Goal: Obtain resource: Download file/media

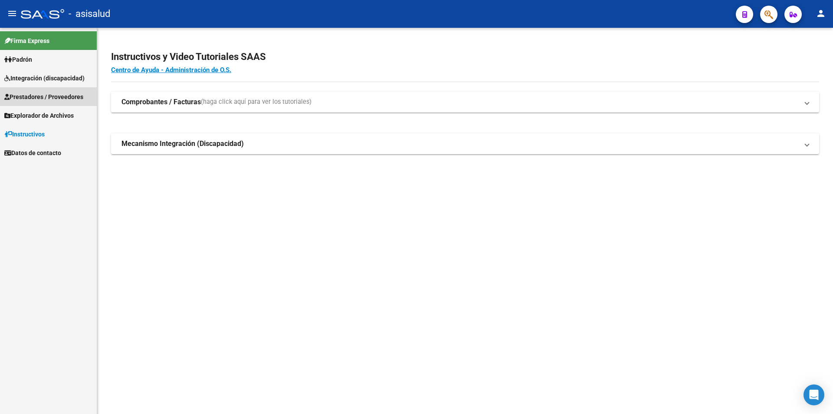
click at [49, 96] on span "Prestadores / Proveedores" at bounding box center [43, 97] width 79 height 10
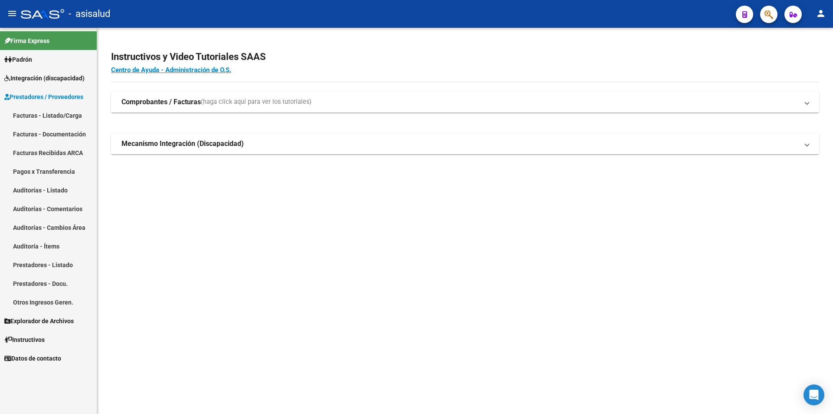
click at [52, 81] on span "Integración (discapacidad)" at bounding box center [44, 78] width 80 height 10
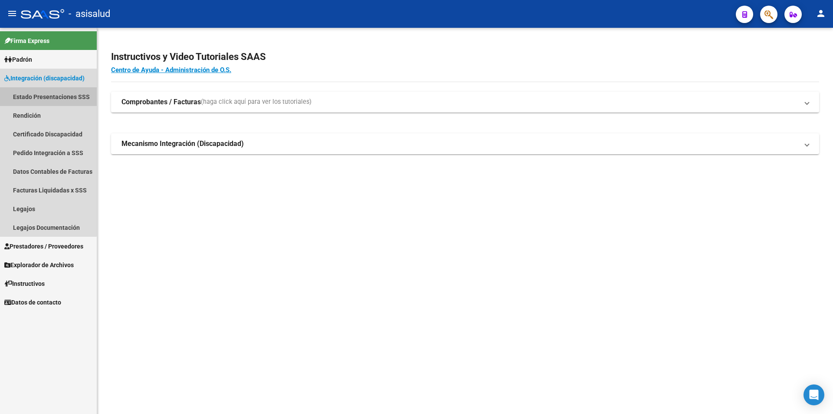
click at [45, 95] on link "Estado Presentaciones SSS" at bounding box center [48, 96] width 97 height 19
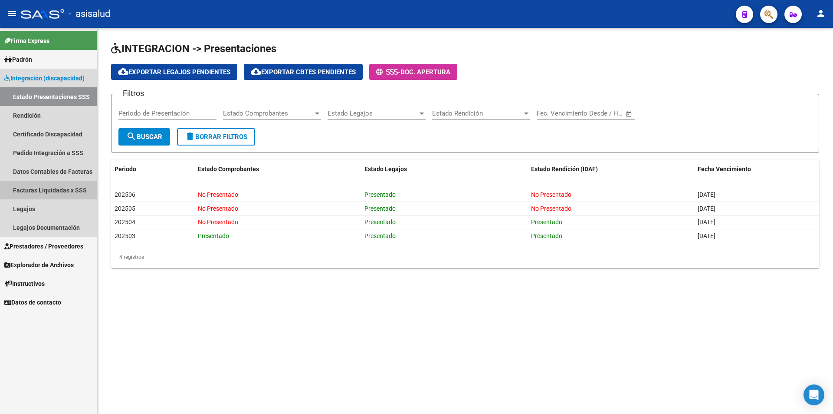
click at [52, 187] on link "Facturas Liquidadas x SSS" at bounding box center [48, 190] width 97 height 19
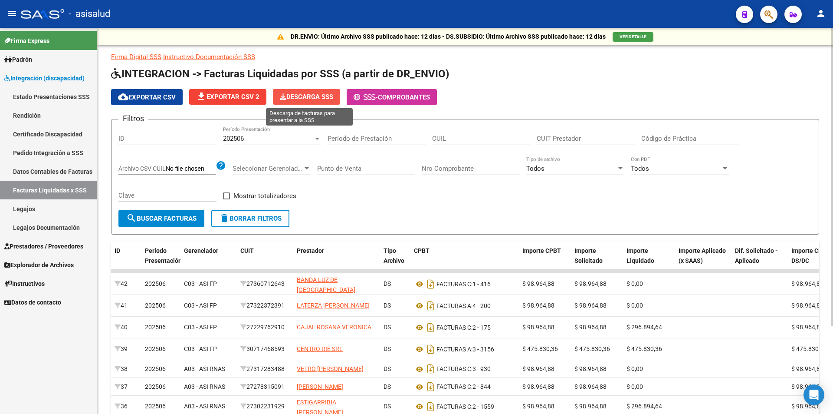
click at [319, 99] on span "Descarga SSS" at bounding box center [306, 97] width 53 height 8
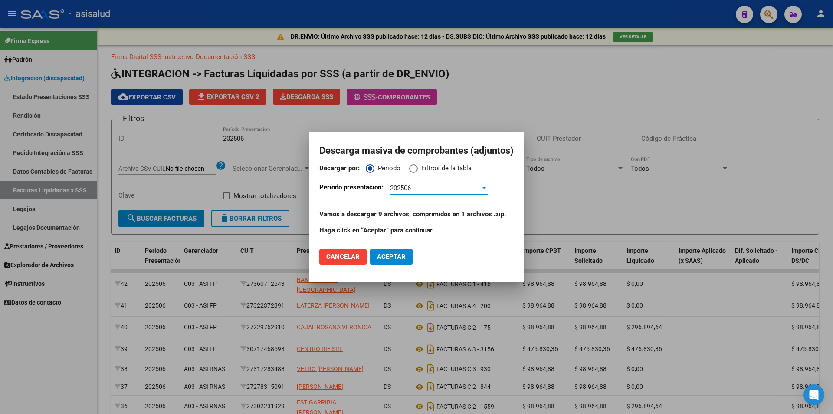
click at [414, 186] on div "202506" at bounding box center [435, 188] width 90 height 8
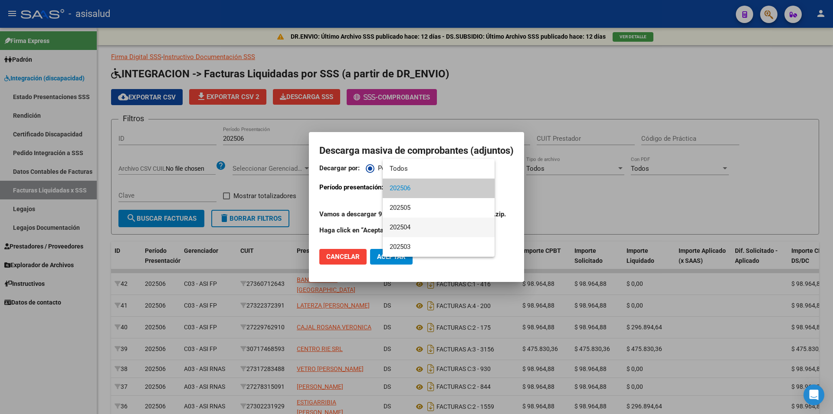
click at [408, 224] on span "202504" at bounding box center [439, 227] width 98 height 20
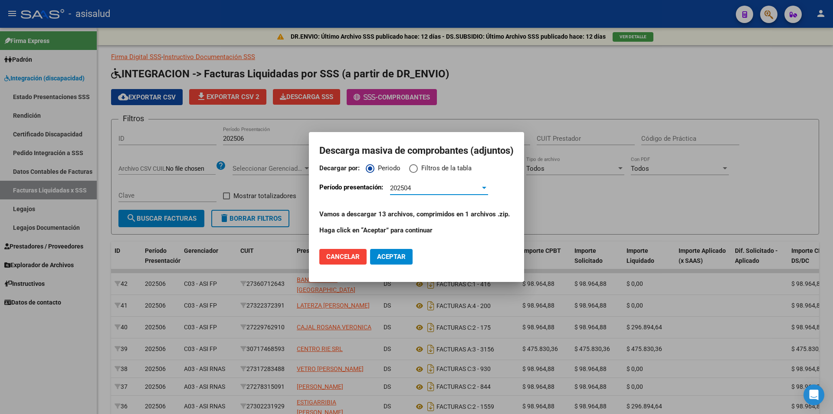
click at [393, 255] on span "Aceptar" at bounding box center [391, 257] width 29 height 8
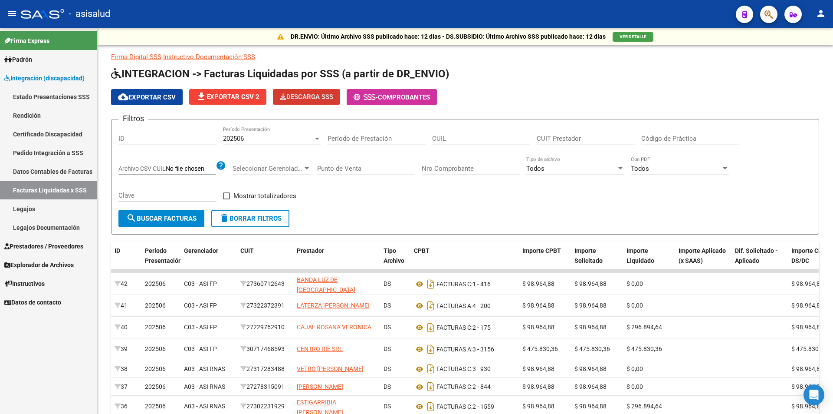
click at [56, 154] on link "Pedido Integración a SSS" at bounding box center [48, 152] width 97 height 19
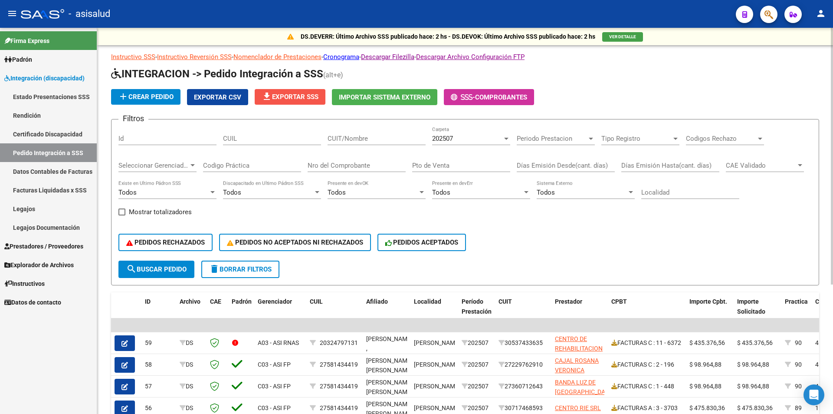
click at [303, 99] on span "file_download Exportar SSS" at bounding box center [290, 97] width 57 height 8
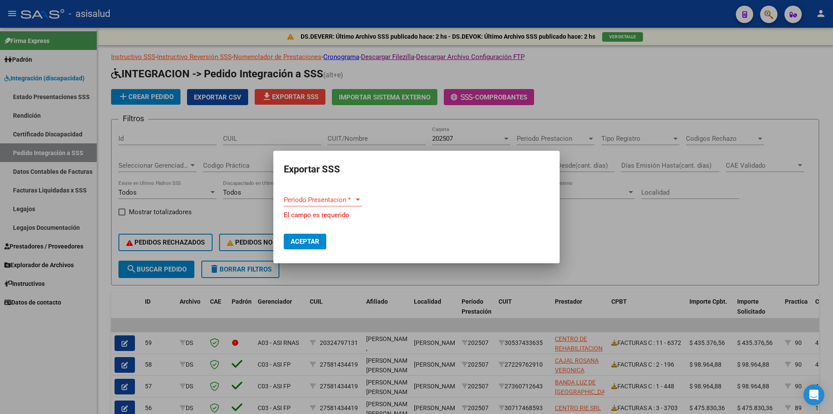
click at [308, 197] on div "Periodo Presentacion * Periodo Presentacion *" at bounding box center [323, 199] width 78 height 13
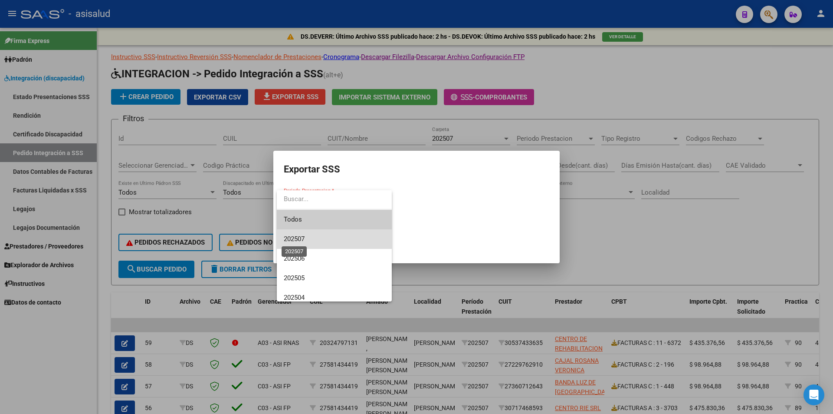
click at [302, 235] on span "202507" at bounding box center [294, 239] width 21 height 8
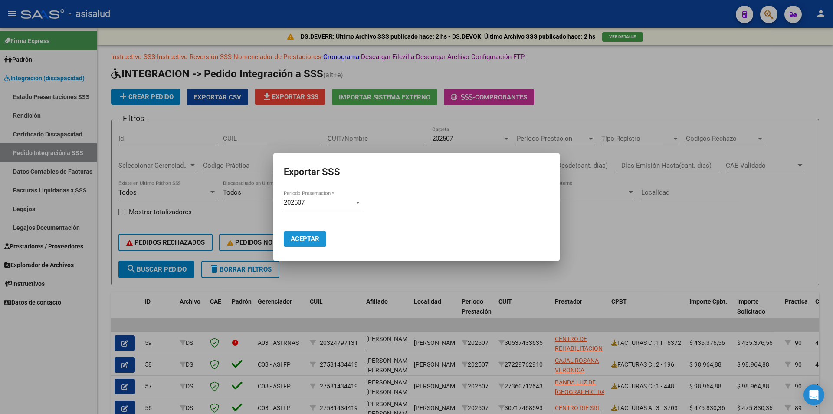
click at [301, 239] on span "Aceptar" at bounding box center [305, 239] width 29 height 8
